Goal: Task Accomplishment & Management: Use online tool/utility

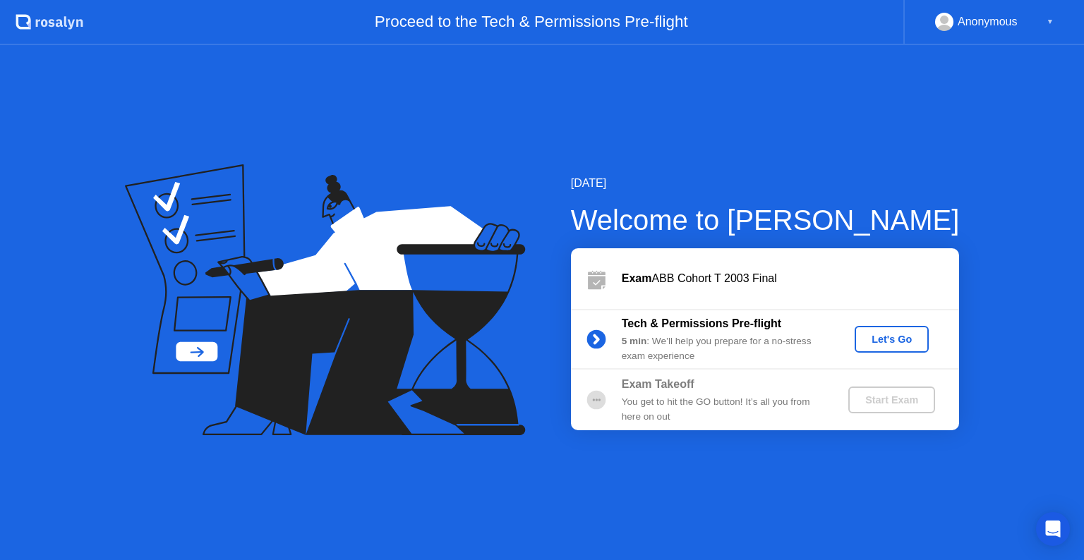
click at [882, 334] on div "Let's Go" at bounding box center [891, 339] width 63 height 11
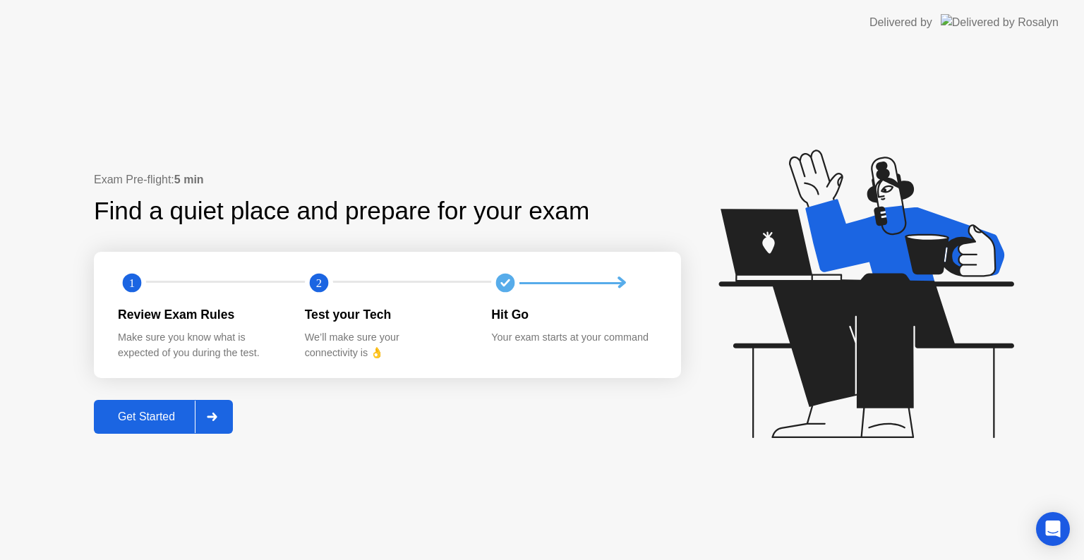
click at [175, 420] on div "Get Started" at bounding box center [146, 417] width 97 height 13
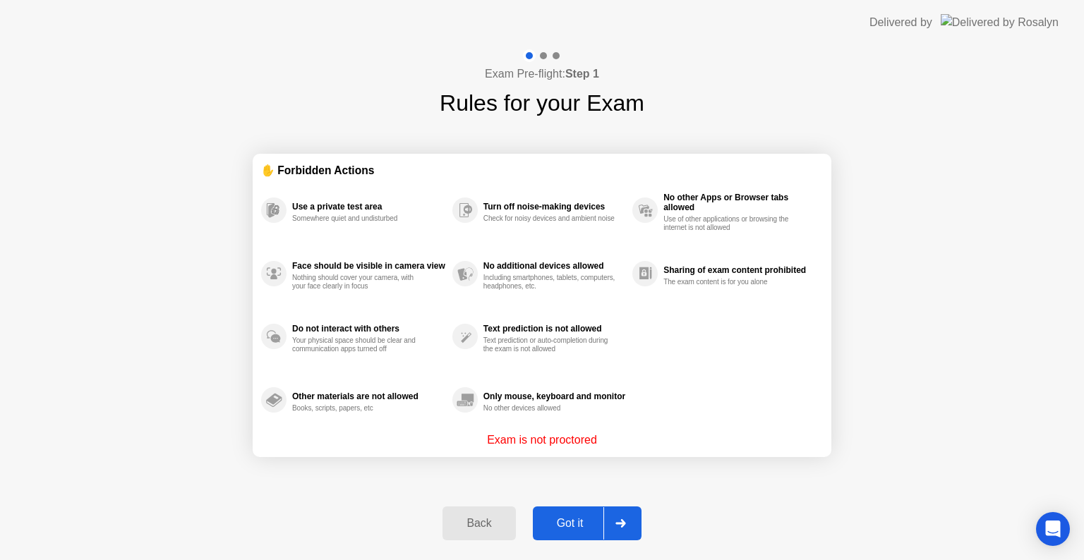
click at [582, 525] on div "Got it" at bounding box center [570, 523] width 66 height 13
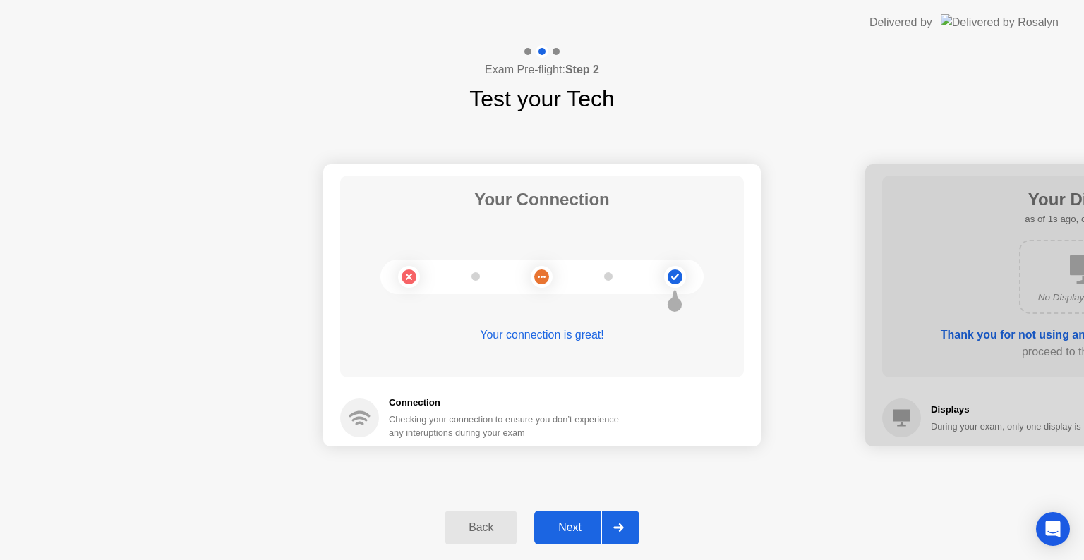
click at [582, 525] on div "Next" at bounding box center [570, 528] width 63 height 13
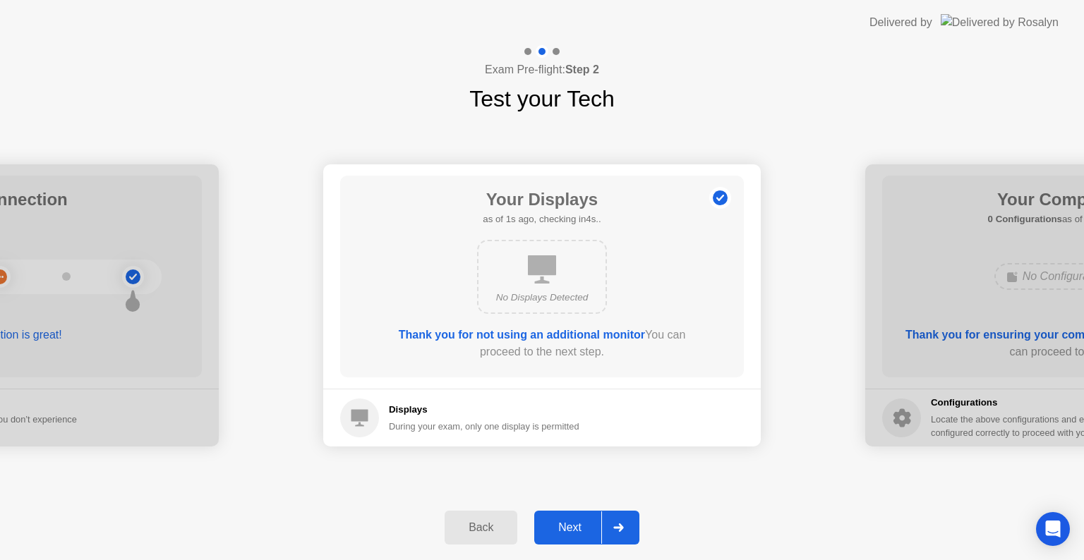
click at [582, 525] on div "Next" at bounding box center [570, 528] width 63 height 13
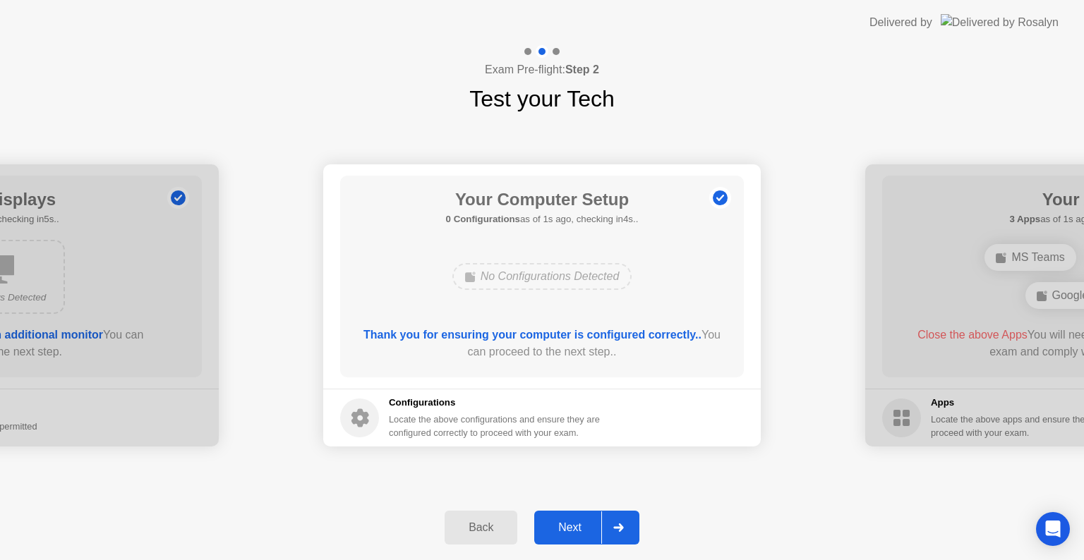
click at [582, 525] on div "Next" at bounding box center [570, 528] width 63 height 13
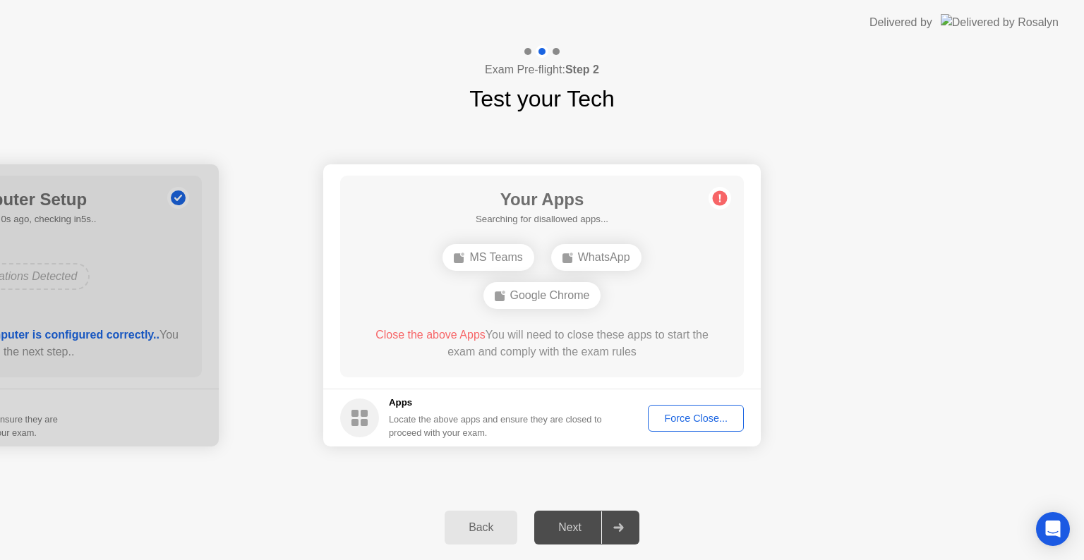
click at [582, 525] on div "Next" at bounding box center [570, 528] width 63 height 13
click at [681, 422] on div "Force Close..." at bounding box center [696, 418] width 86 height 11
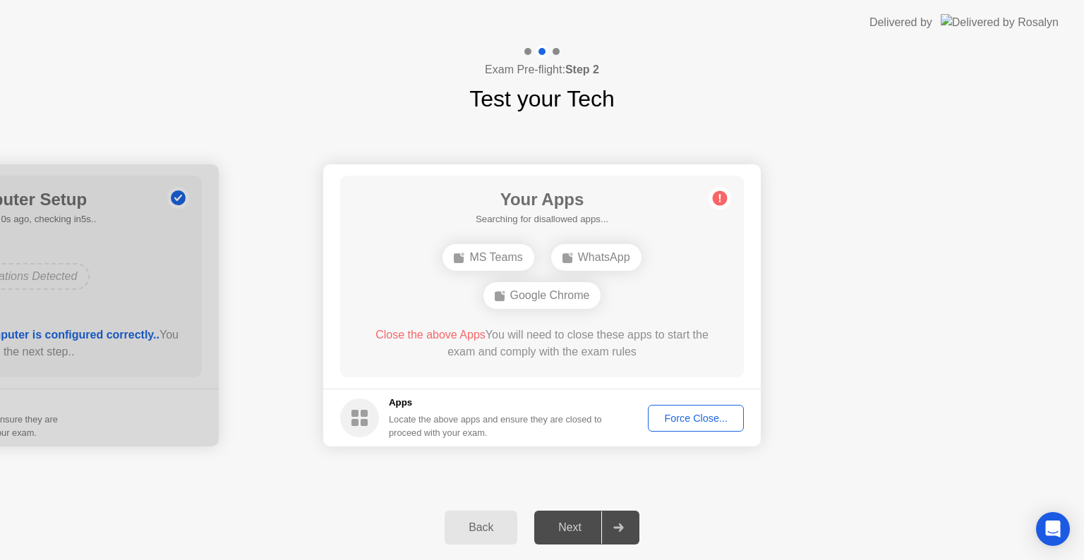
click at [680, 419] on div "Force Close..." at bounding box center [696, 418] width 86 height 11
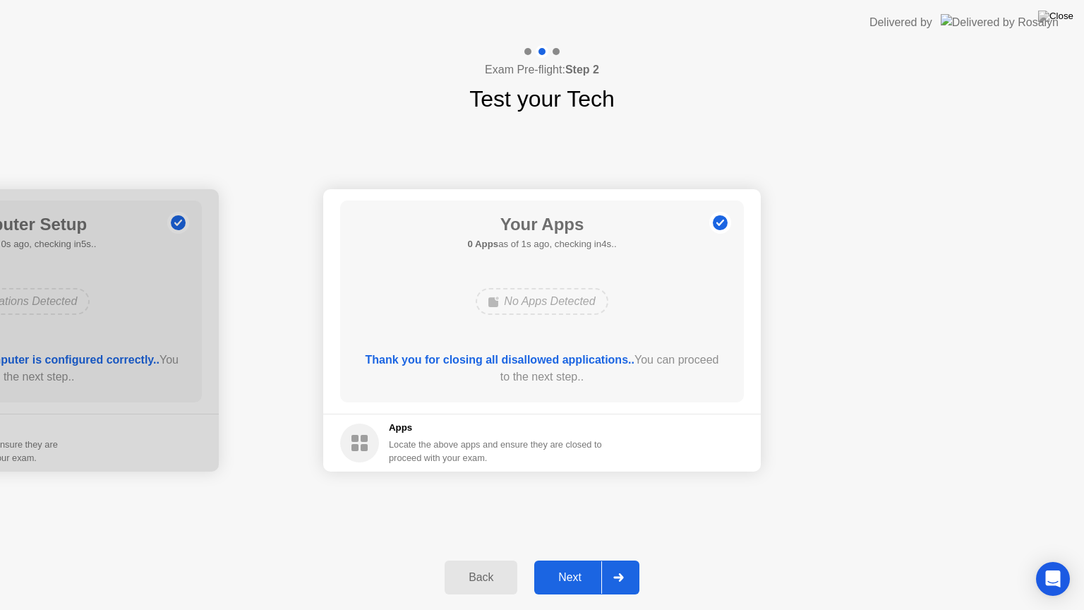
click at [562, 560] on div "Next" at bounding box center [570, 577] width 63 height 13
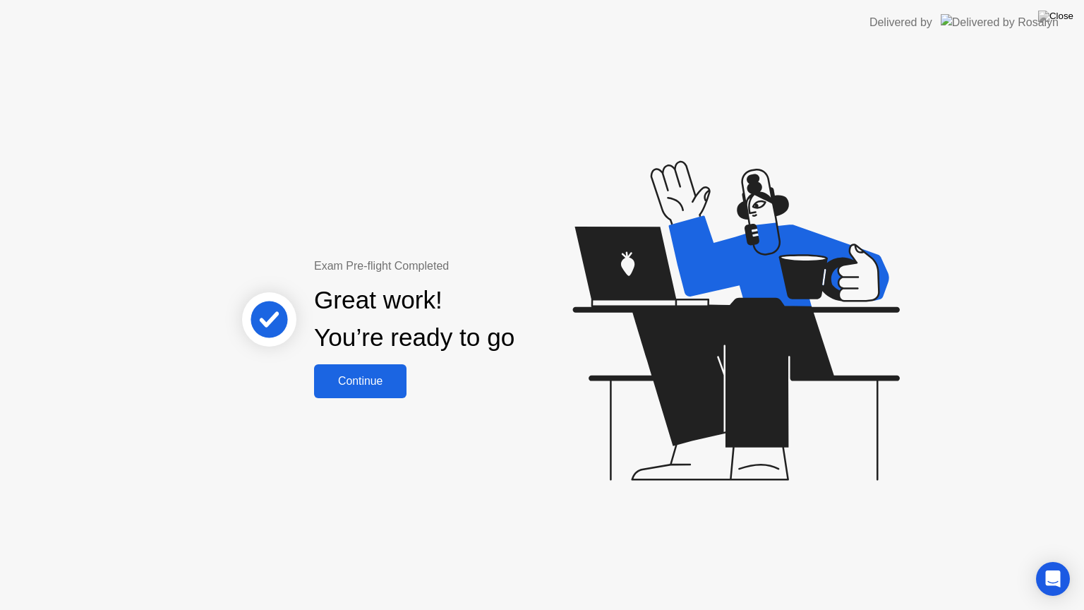
click at [367, 387] on div "Continue" at bounding box center [360, 381] width 84 height 13
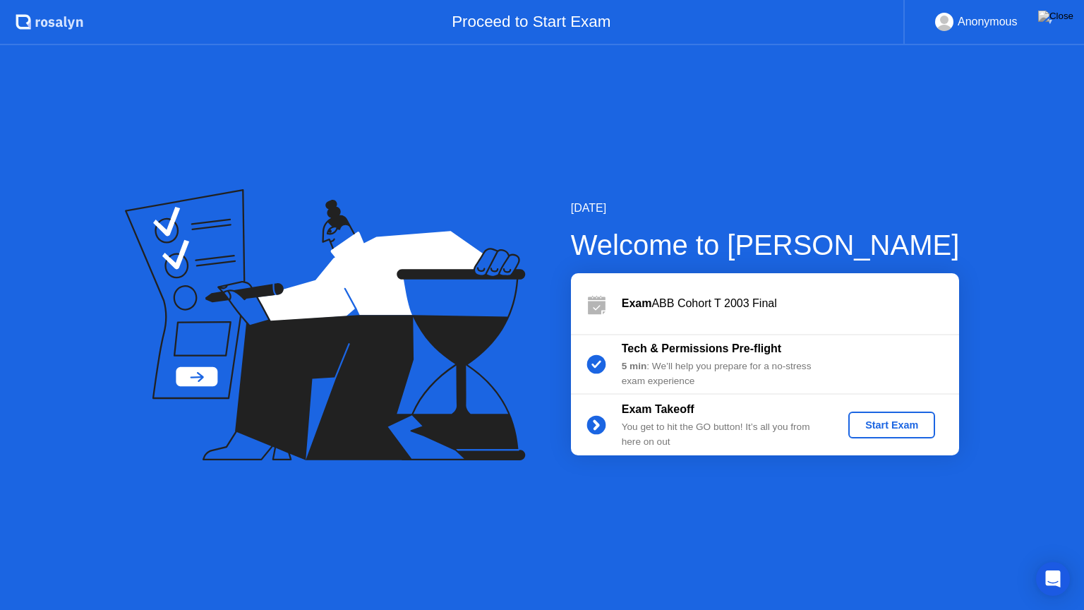
click at [917, 428] on div "Start Exam" at bounding box center [892, 424] width 76 height 11
